Goal: Task Accomplishment & Management: Use online tool/utility

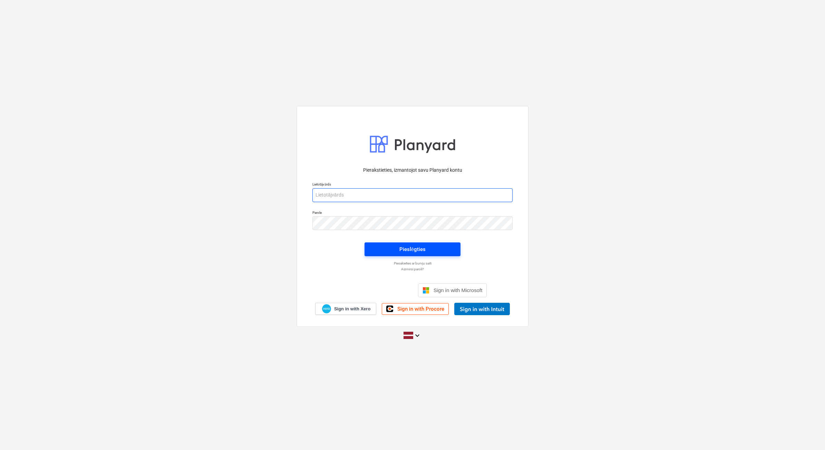
type input "[PERSON_NAME][EMAIL_ADDRESS][DOMAIN_NAME]"
click at [447, 251] on span "Pieslēgties" at bounding box center [412, 249] width 79 height 9
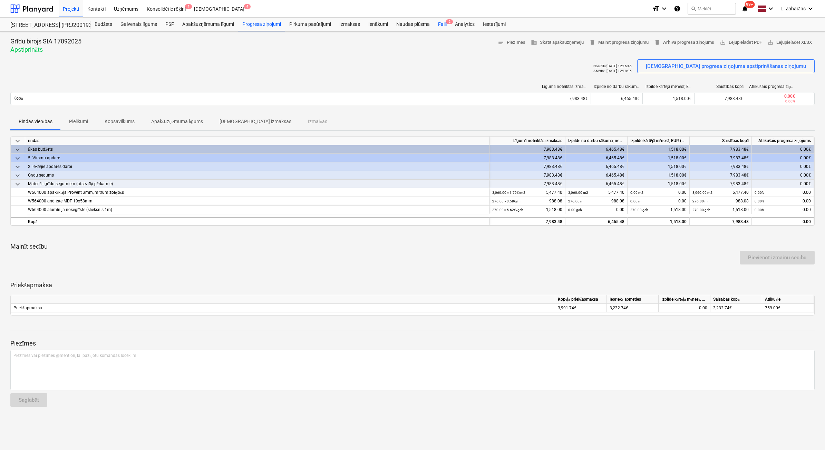
click at [442, 25] on div "Faili 2" at bounding box center [442, 25] width 17 height 14
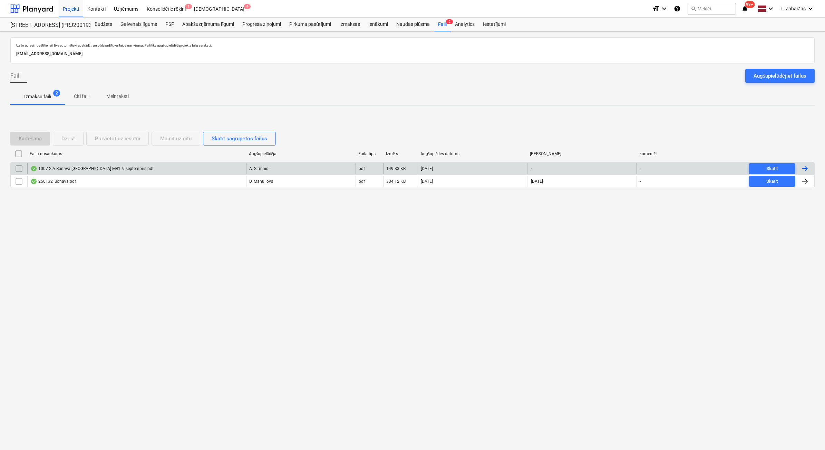
click at [77, 167] on div "1007 SIA Bonava [GEOGRAPHIC_DATA] MR1_9.septembris.pdf" at bounding box center [91, 169] width 123 height 6
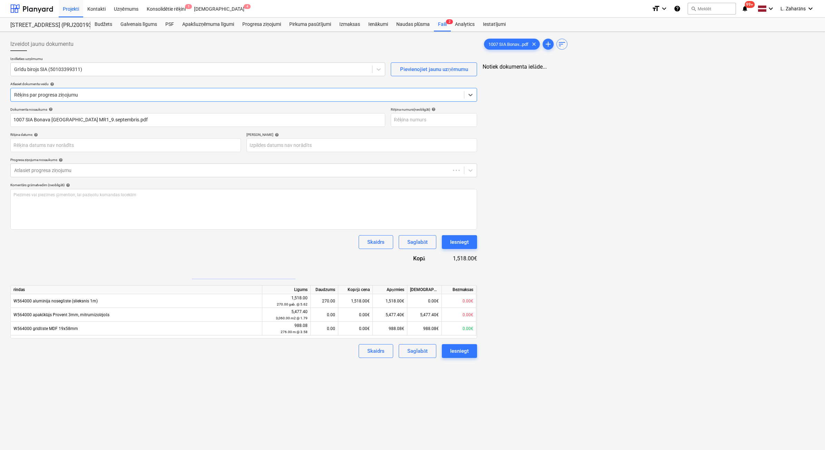
type input "1007 SIA Bonava [GEOGRAPHIC_DATA] MR1_9.septembris.pdf"
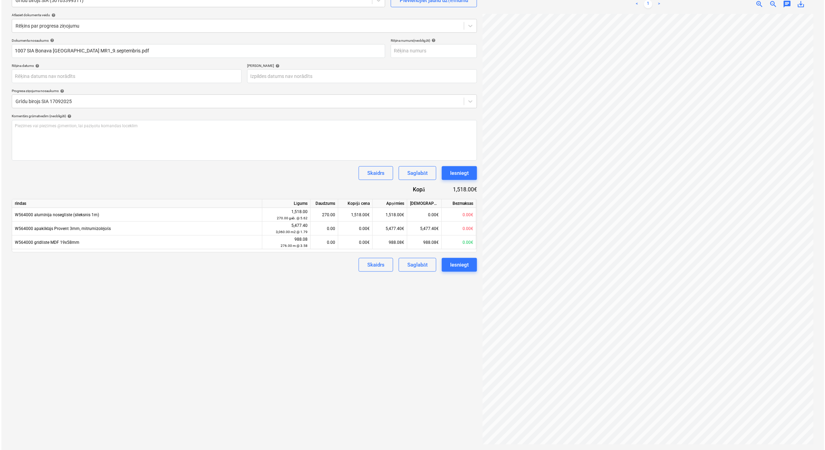
scroll to position [78, 83]
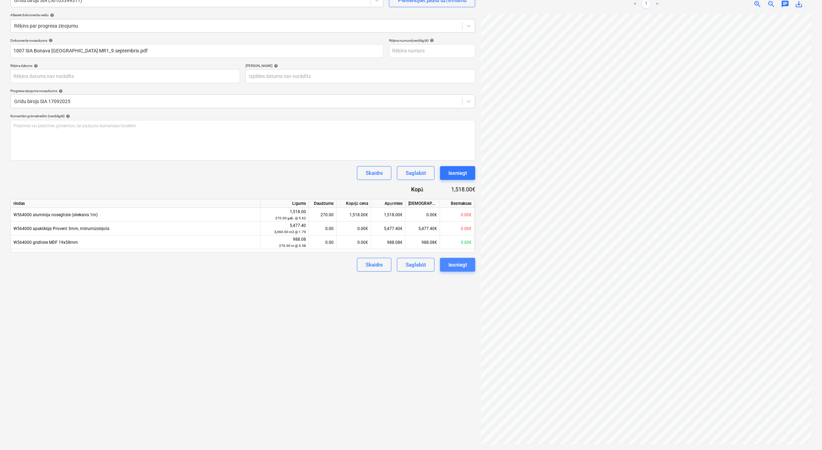
click at [448, 266] on button "Iesniegt" at bounding box center [457, 265] width 35 height 14
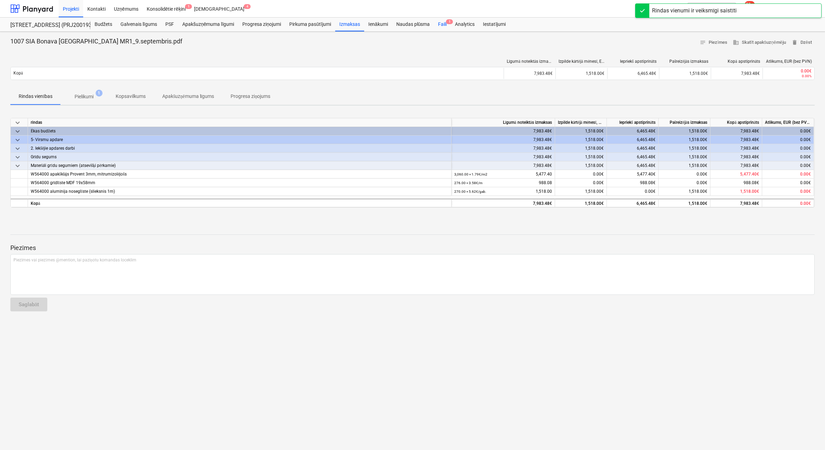
click at [439, 23] on div "Faili 1" at bounding box center [442, 25] width 17 height 14
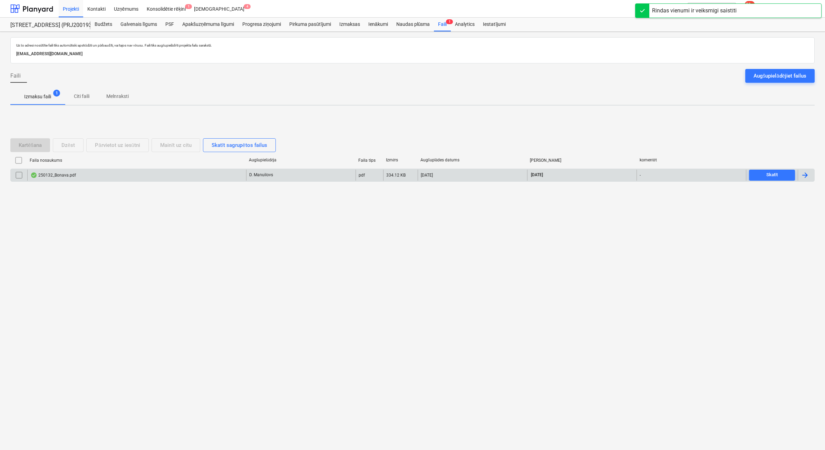
click at [99, 175] on div "250132_Bonava.pdf" at bounding box center [136, 175] width 219 height 11
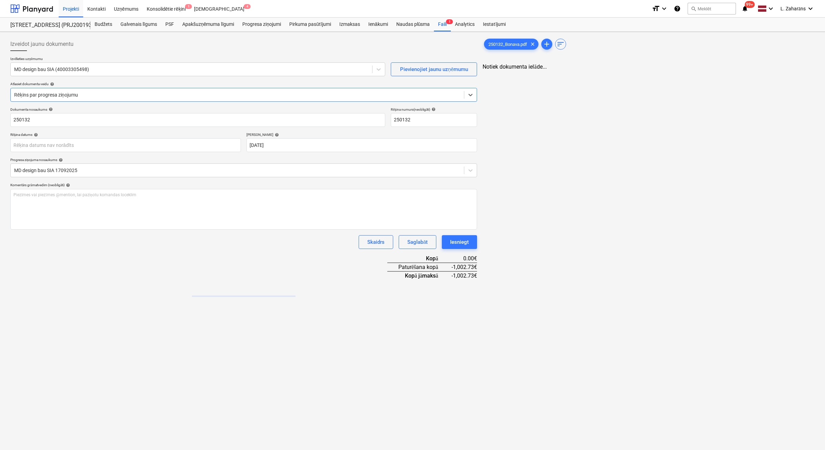
type input "250132"
type input "[DATE]"
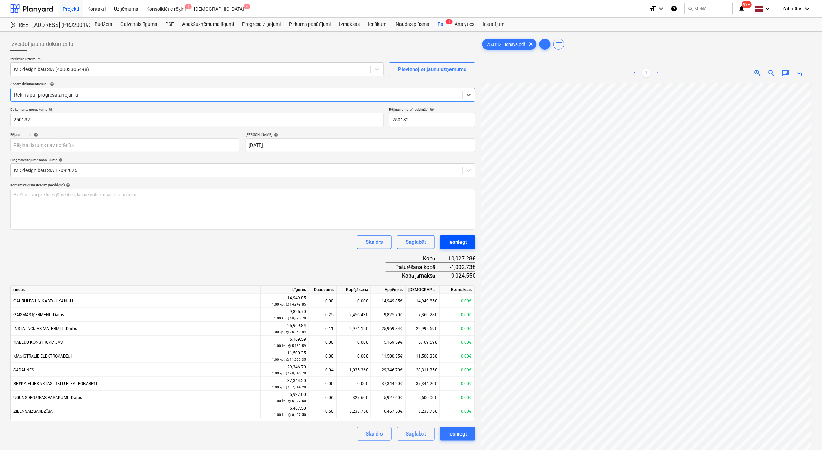
click at [453, 243] on div "Iesniegt" at bounding box center [458, 242] width 19 height 9
